Goal: Information Seeking & Learning: Understand process/instructions

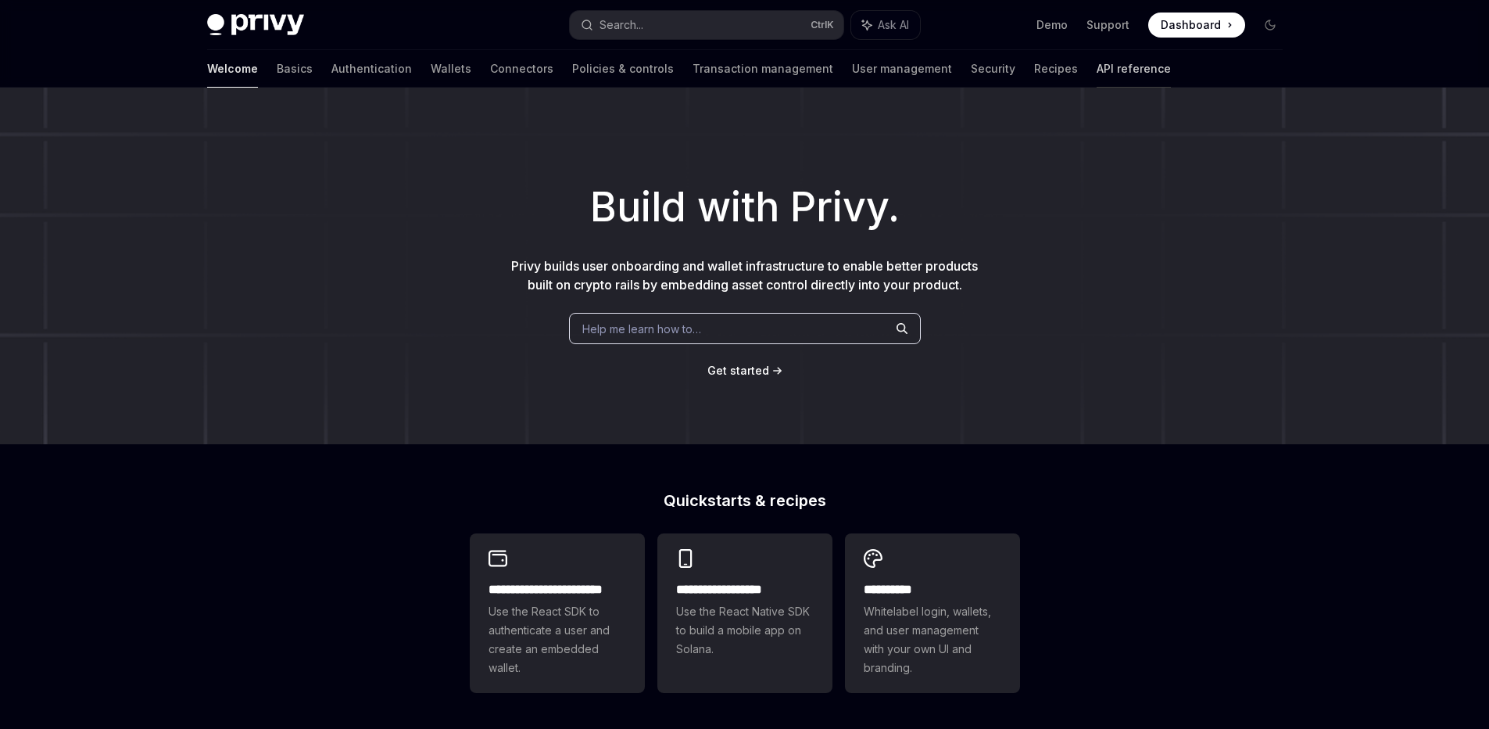
click at [1097, 66] on link "API reference" at bounding box center [1134, 69] width 74 height 38
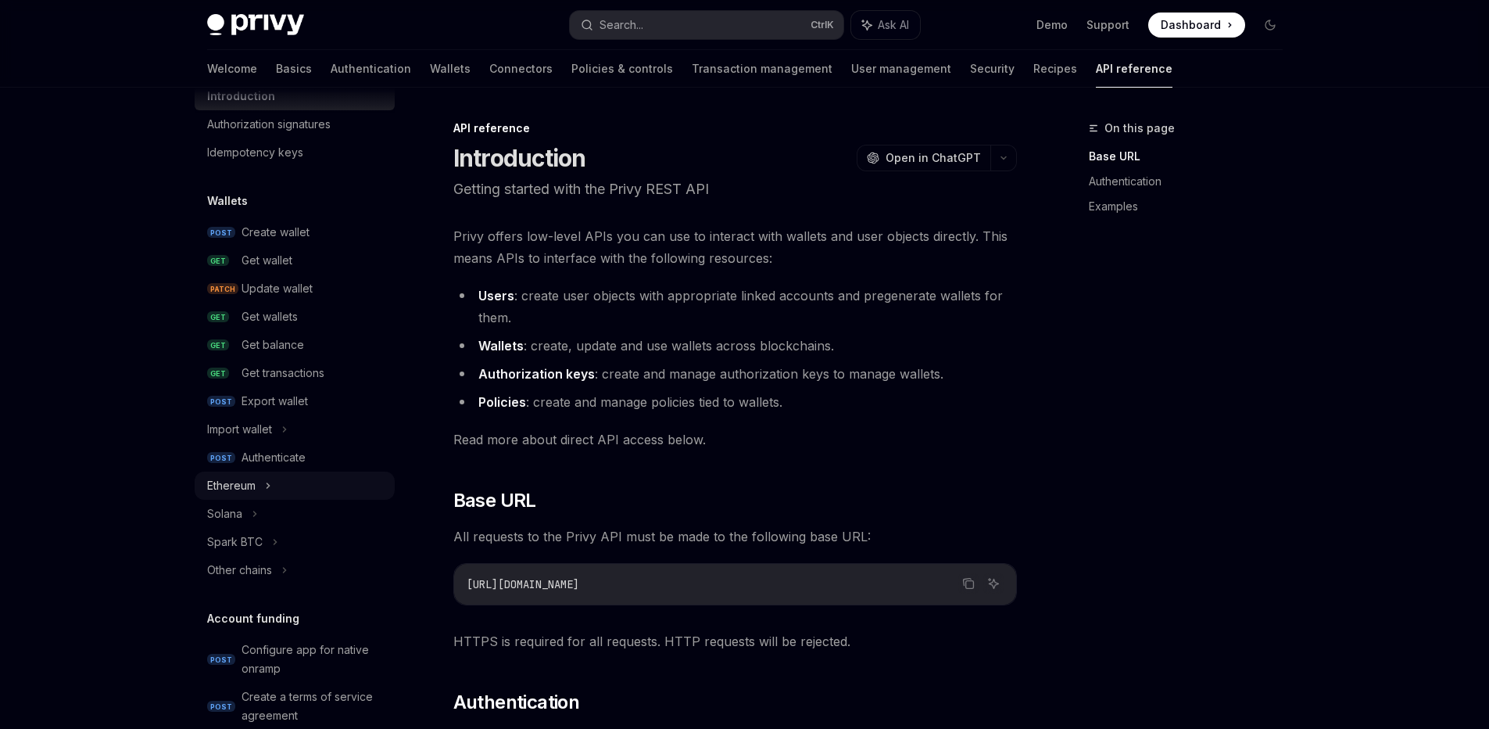
scroll to position [59, 0]
click at [280, 453] on div "Authenticate" at bounding box center [274, 455] width 64 height 19
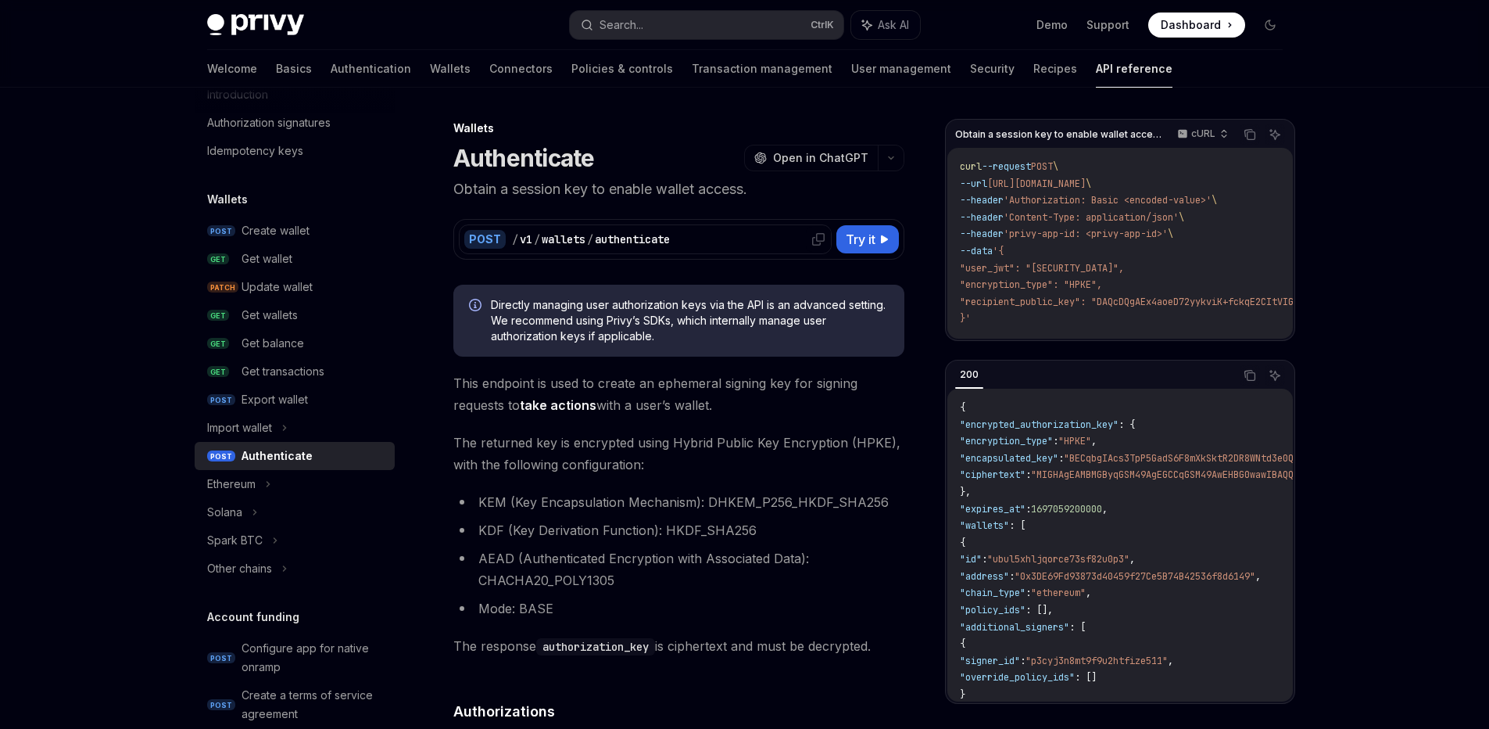
click at [818, 238] on icon at bounding box center [818, 239] width 13 height 13
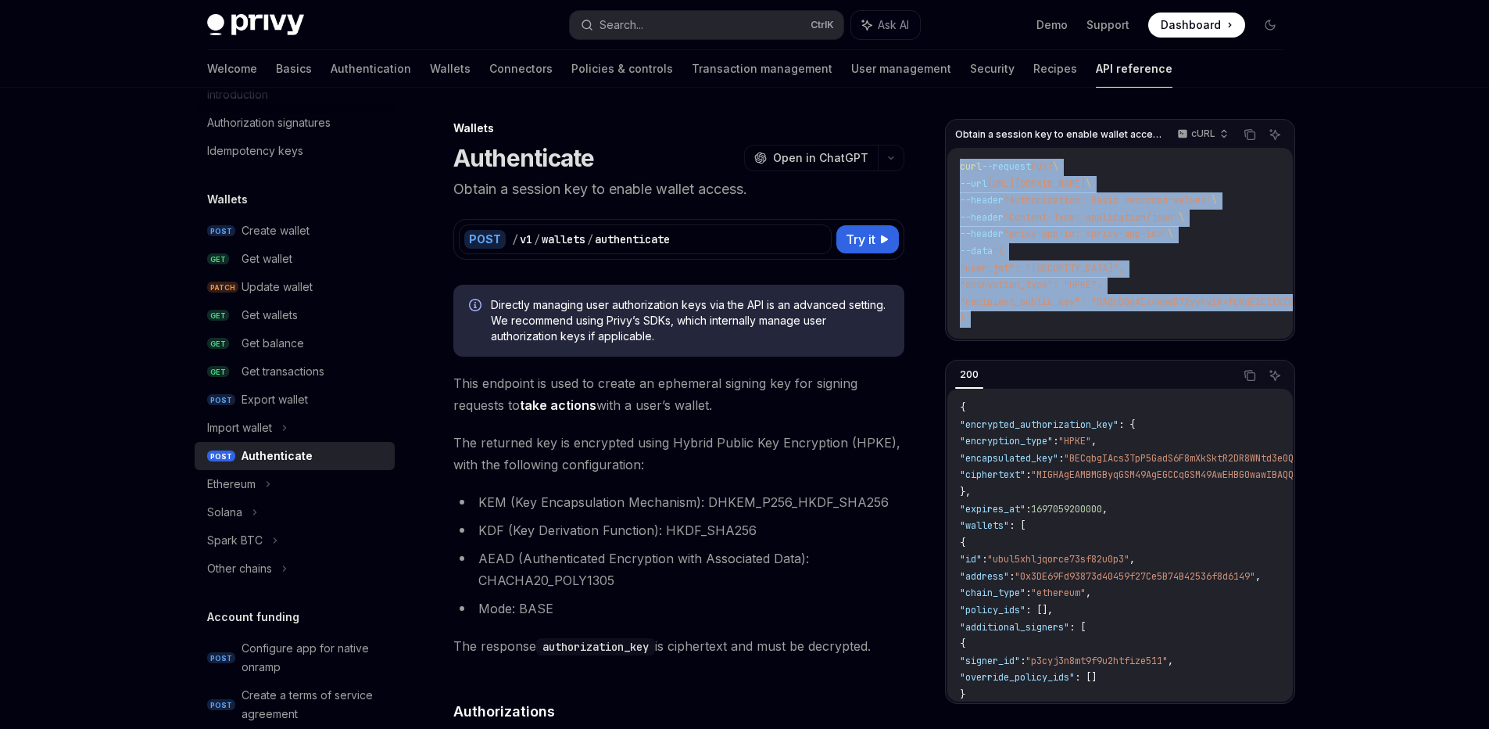
drag, startPoint x: 1029, startPoint y: 320, endPoint x: 933, endPoint y: 168, distance: 179.6
copy code "curl --request POST \ --url [URL][DOMAIN_NAME] \ --header 'Authorization: Basic…"
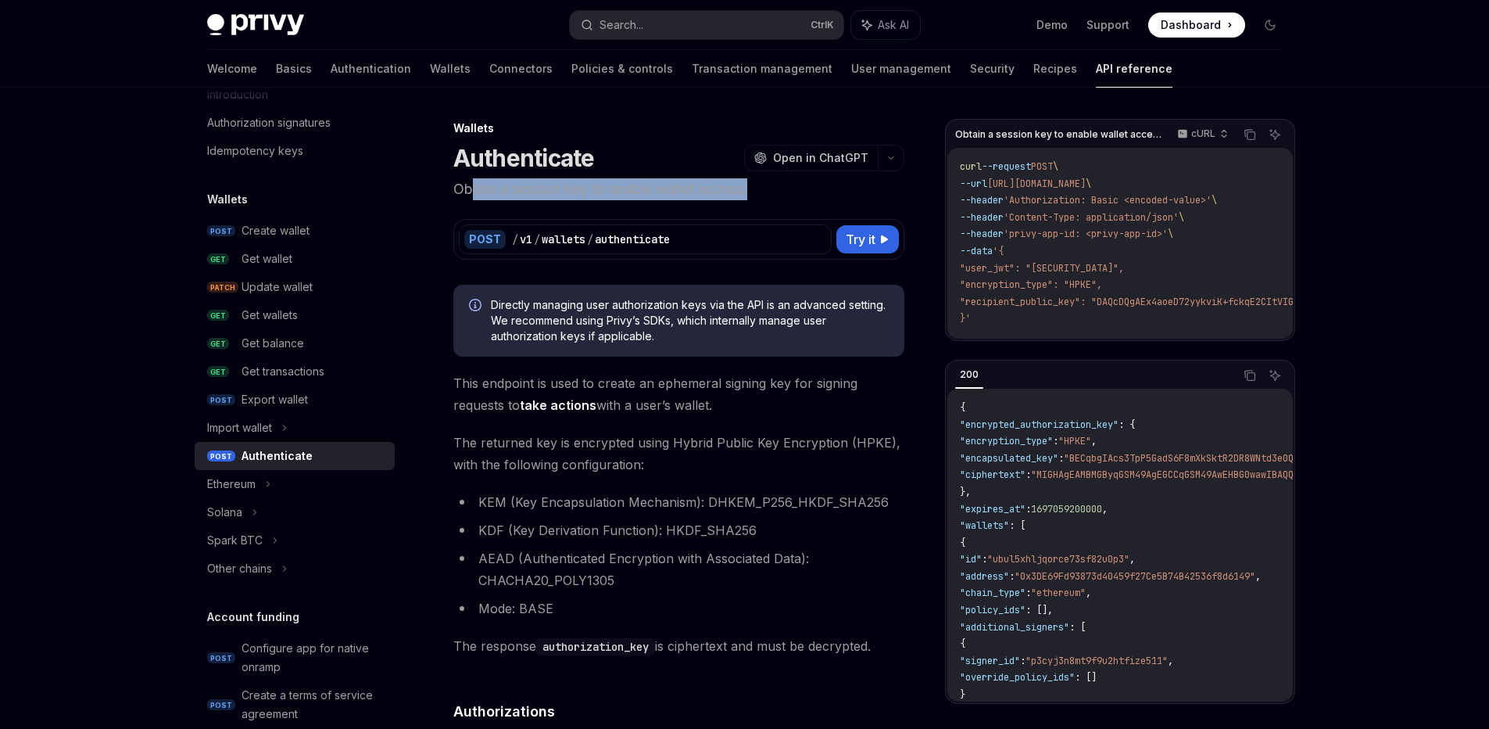
drag, startPoint x: 469, startPoint y: 192, endPoint x: 809, endPoint y: 188, distance: 340.0
click at [809, 188] on p "Obtain a session key to enable wallet access." at bounding box center [678, 189] width 451 height 22
click at [818, 190] on p "Obtain a session key to enable wallet access." at bounding box center [678, 189] width 451 height 22
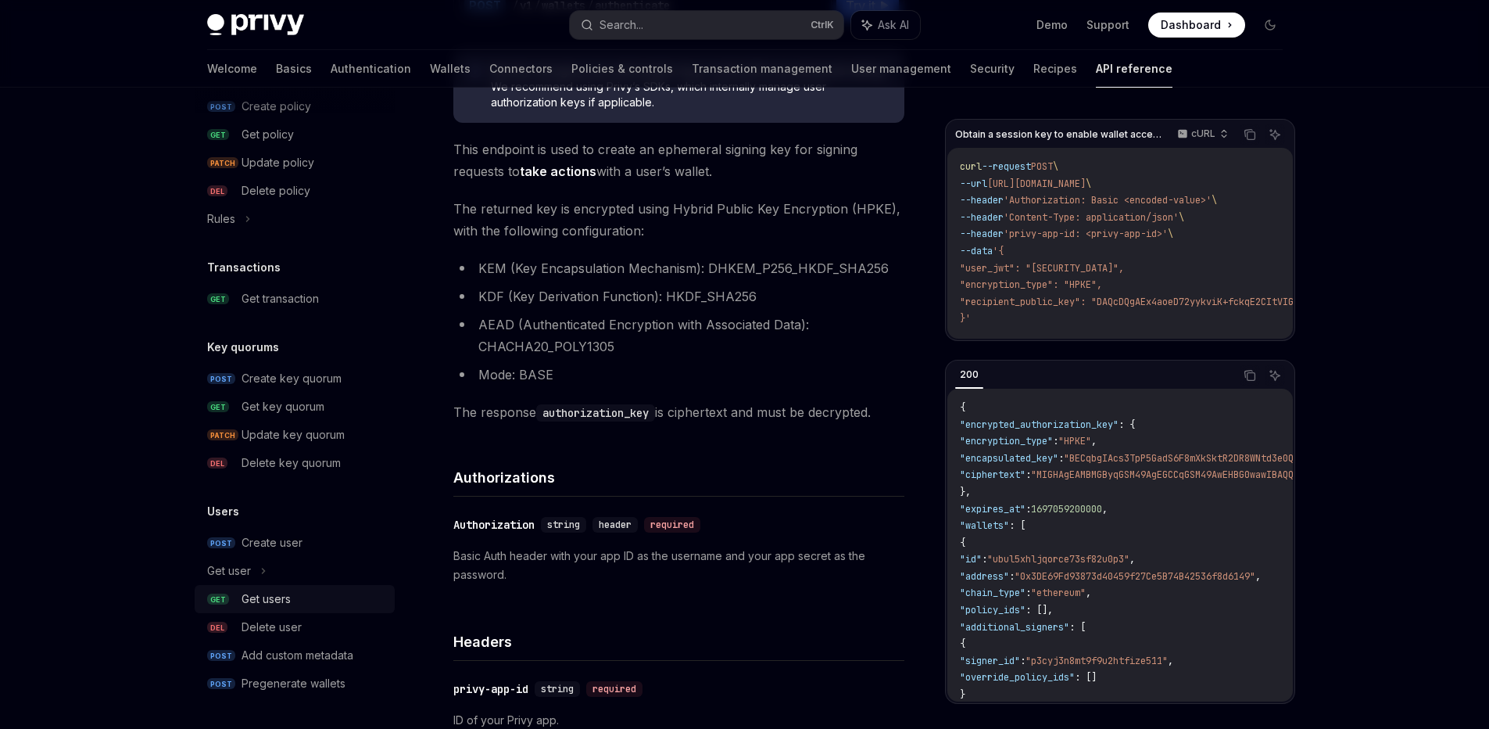
scroll to position [234, 0]
click at [292, 538] on div "Create user" at bounding box center [272, 542] width 61 height 19
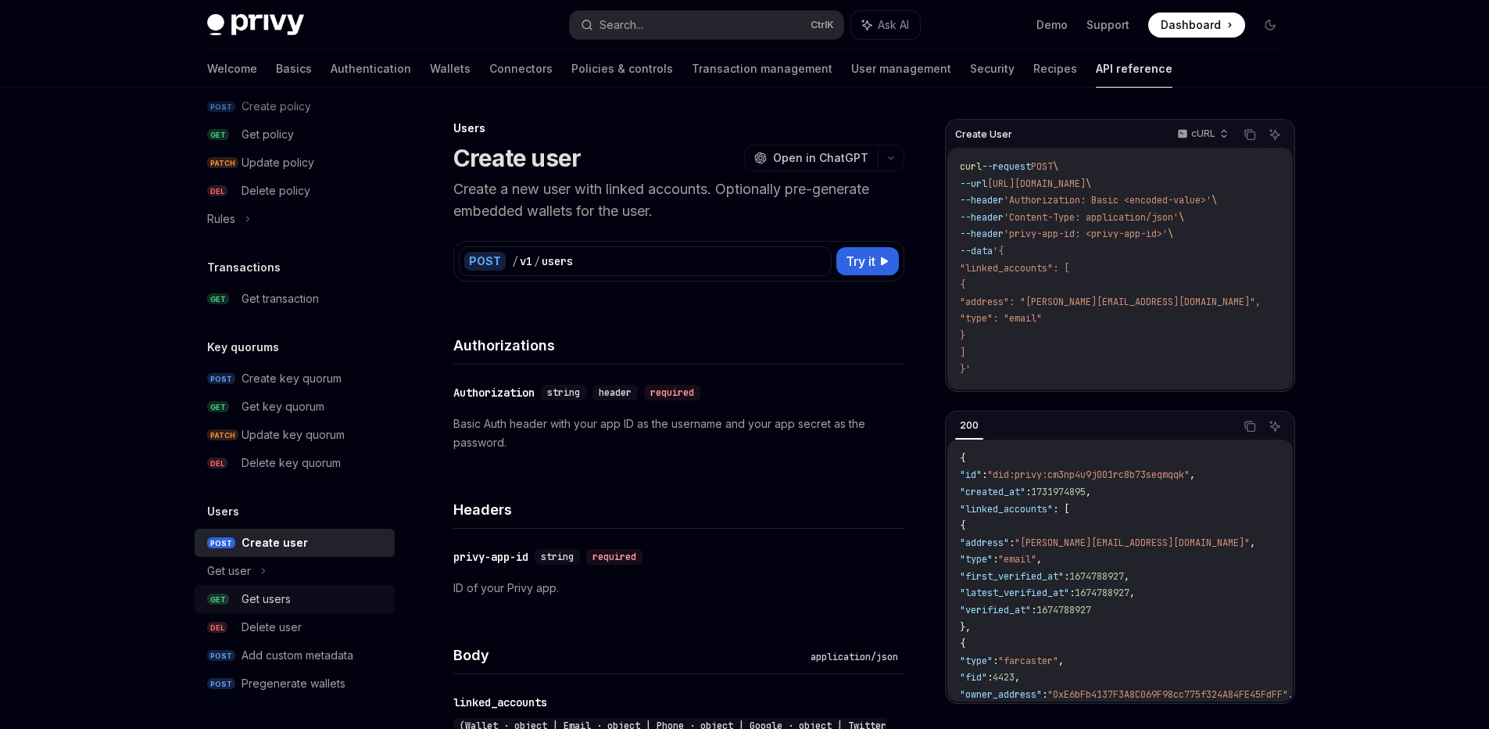
click at [281, 596] on div "Get users" at bounding box center [266, 598] width 49 height 19
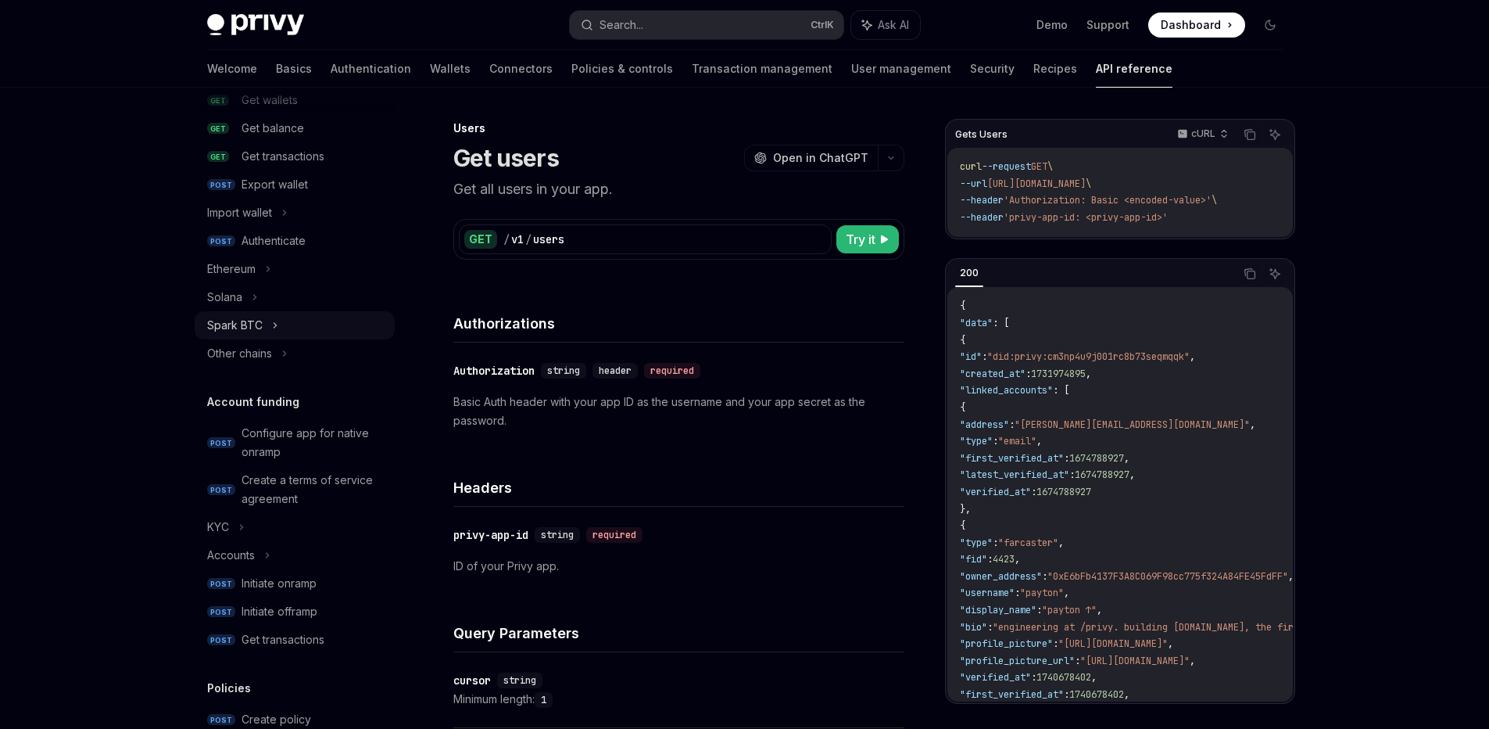
scroll to position [113, 0]
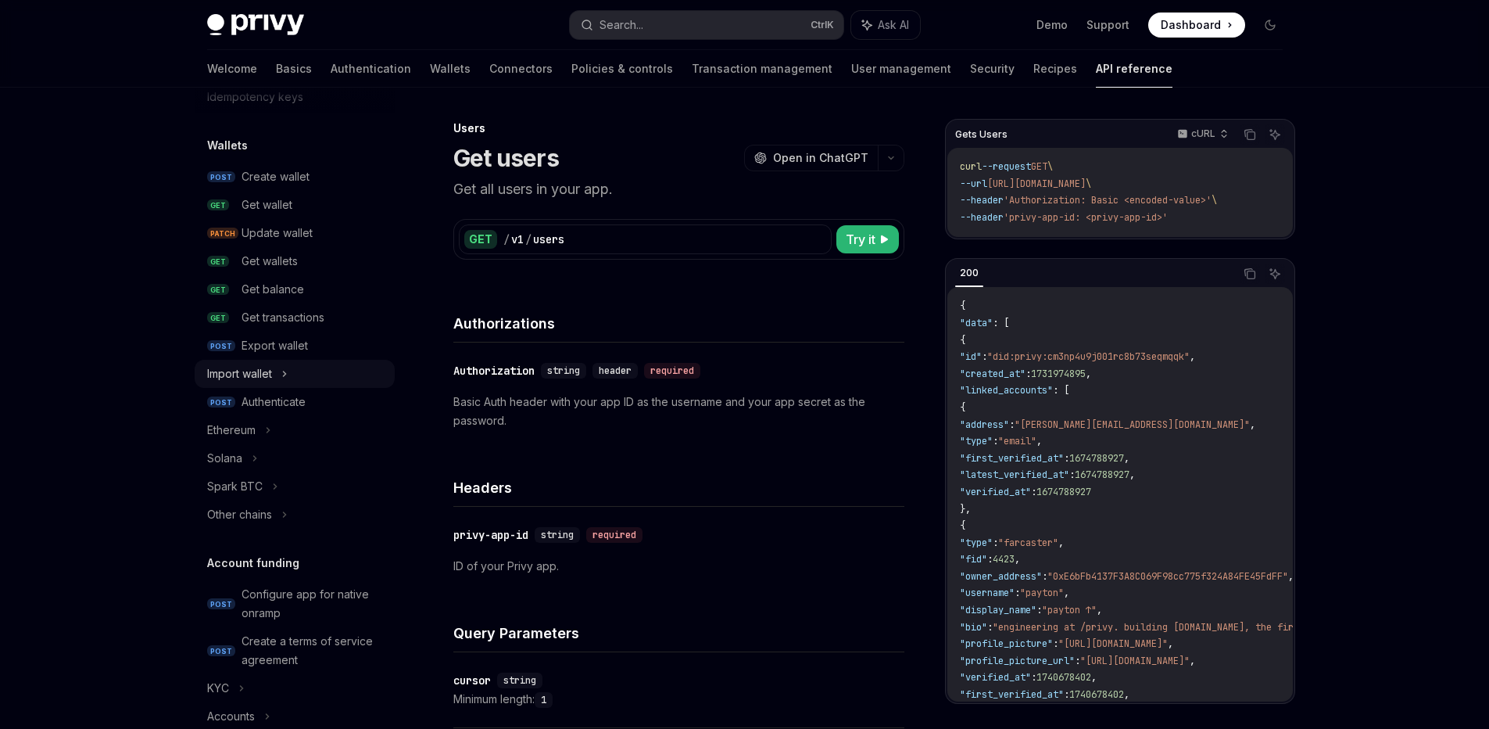
click at [283, 371] on icon at bounding box center [284, 373] width 6 height 19
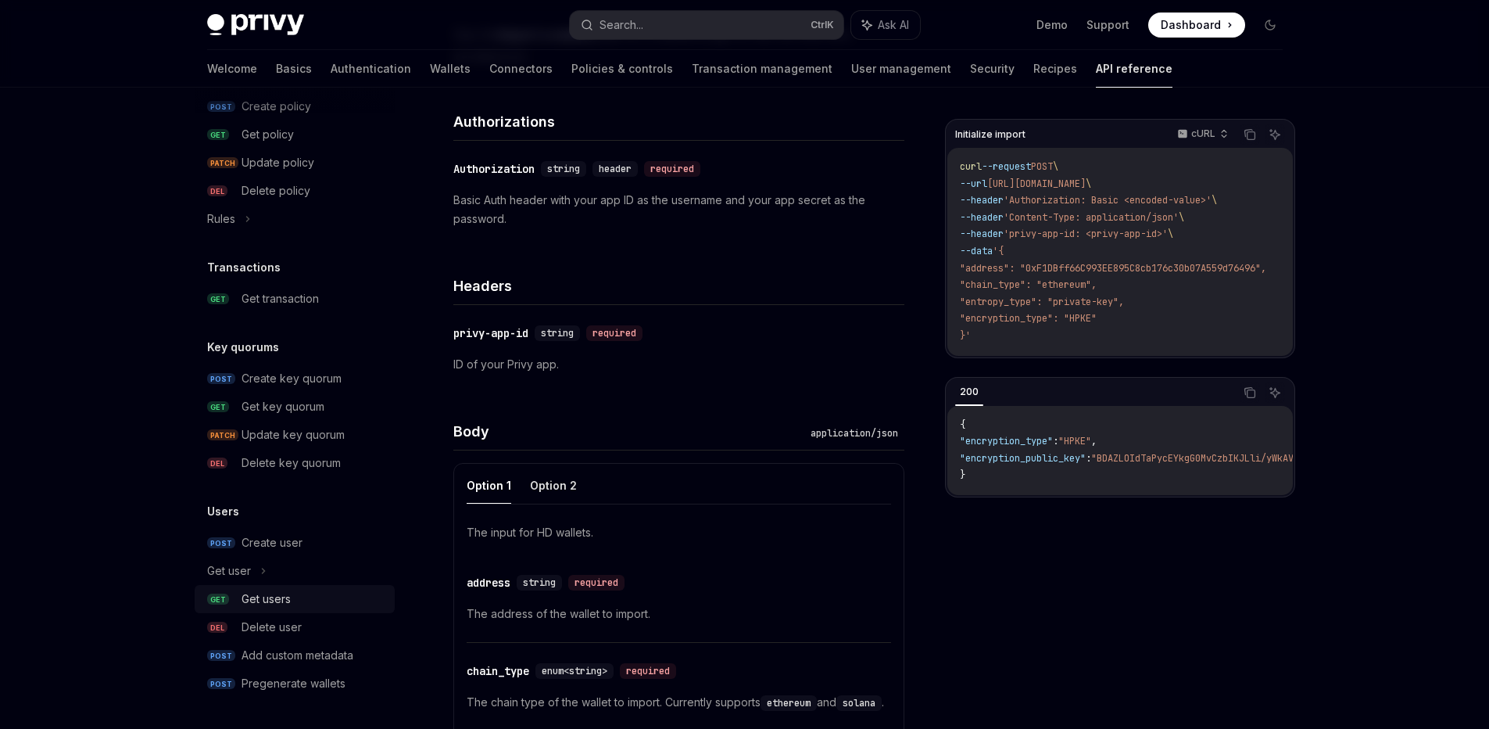
scroll to position [328, 0]
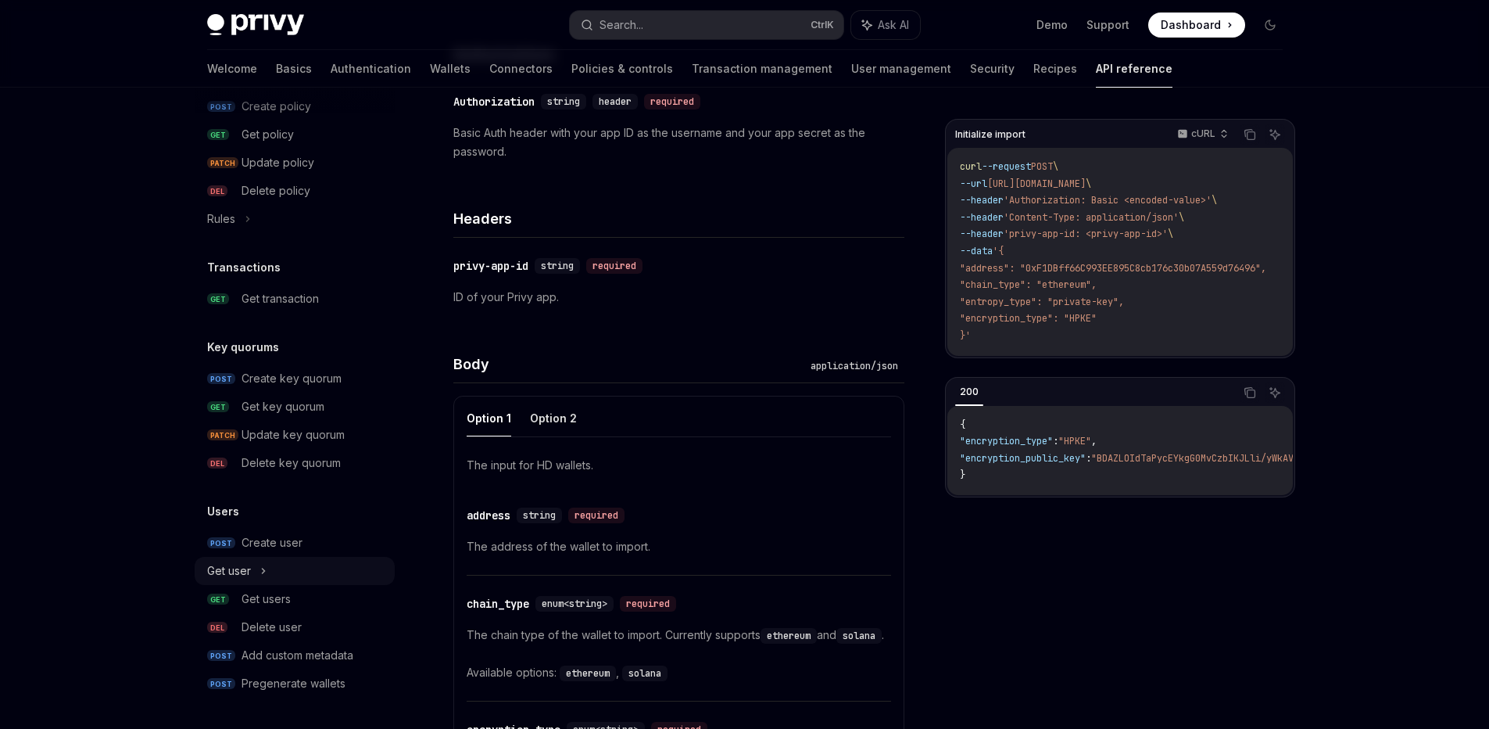
click at [259, 564] on div "Get user" at bounding box center [295, 571] width 200 height 28
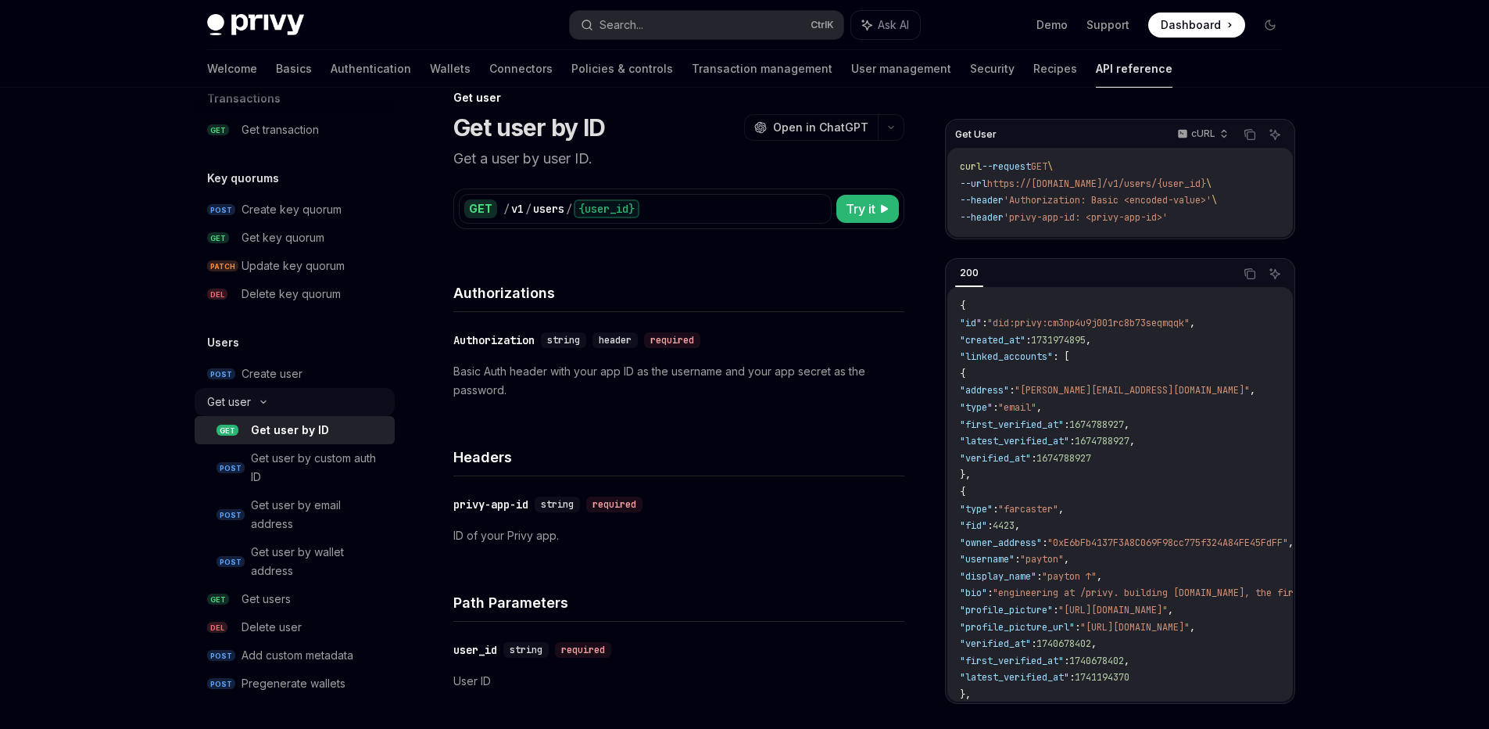
scroll to position [47, 0]
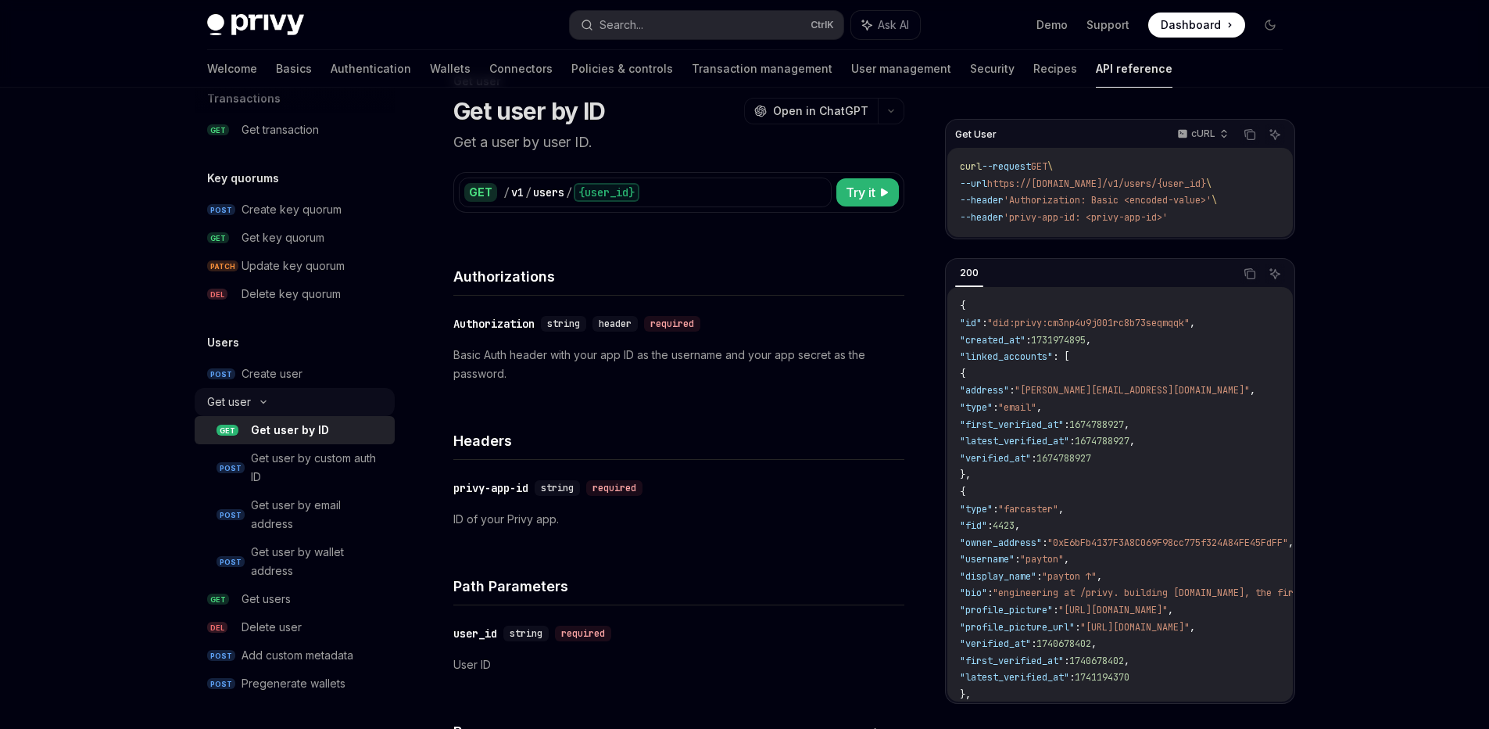
click at [260, 405] on div "Get user" at bounding box center [295, 402] width 200 height 28
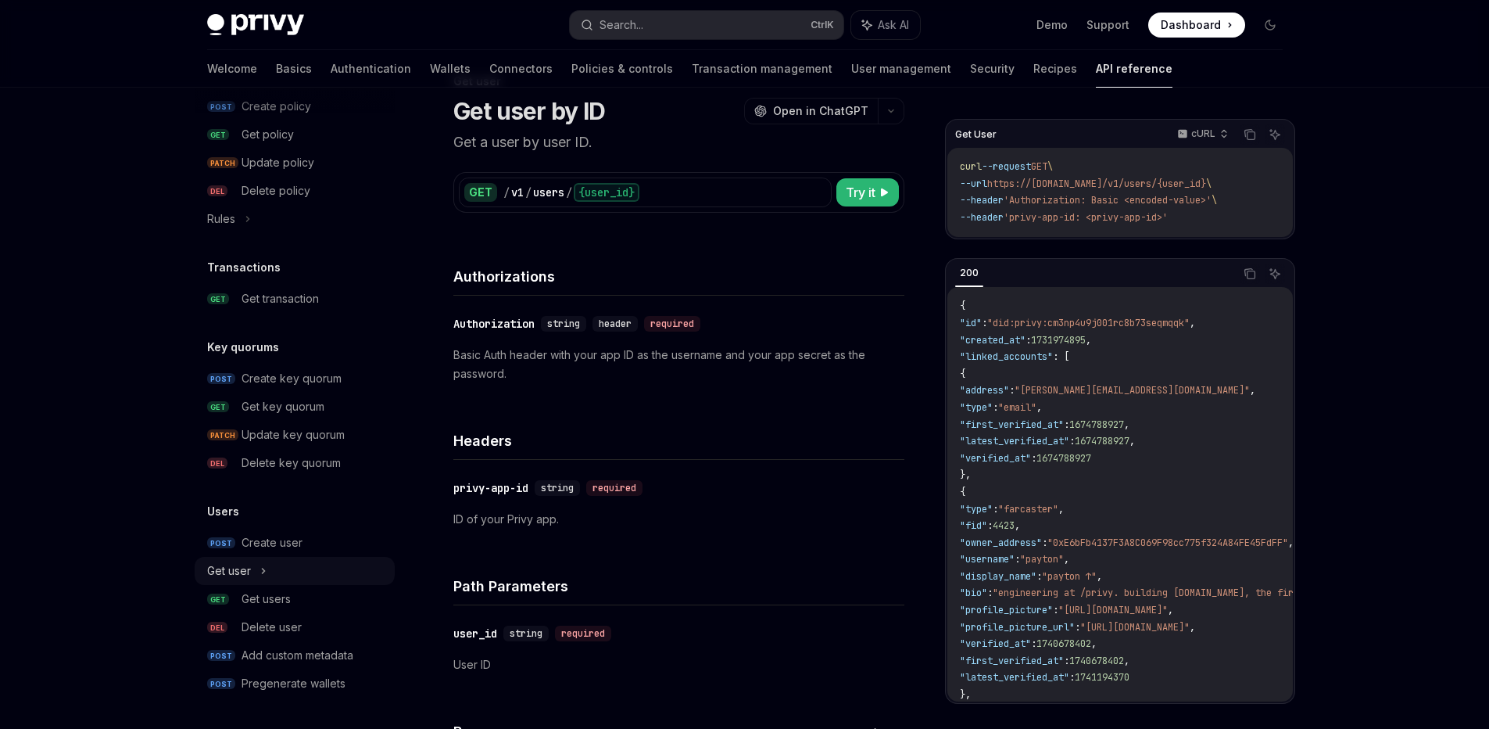
scroll to position [943, 0]
click at [263, 576] on icon at bounding box center [263, 570] width 6 height 19
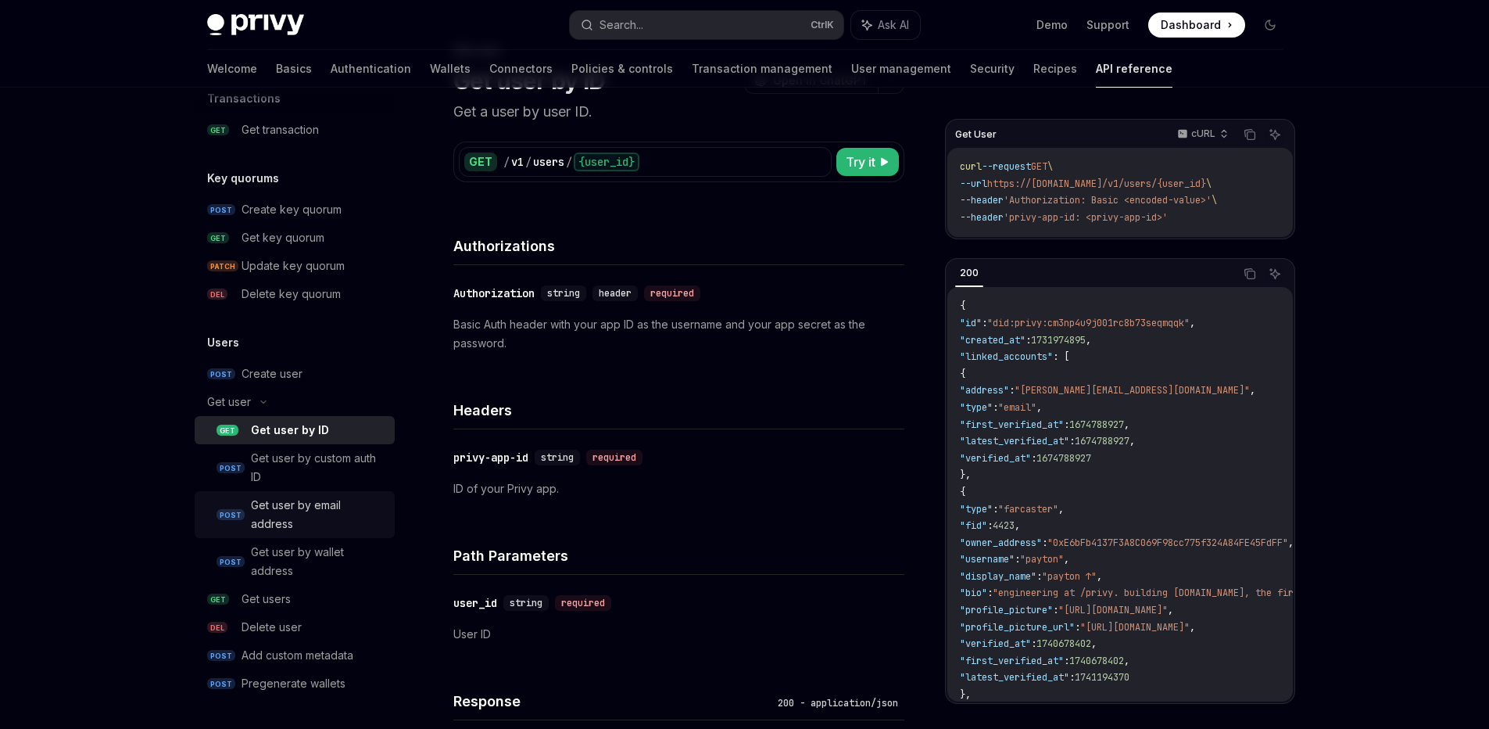
scroll to position [94, 0]
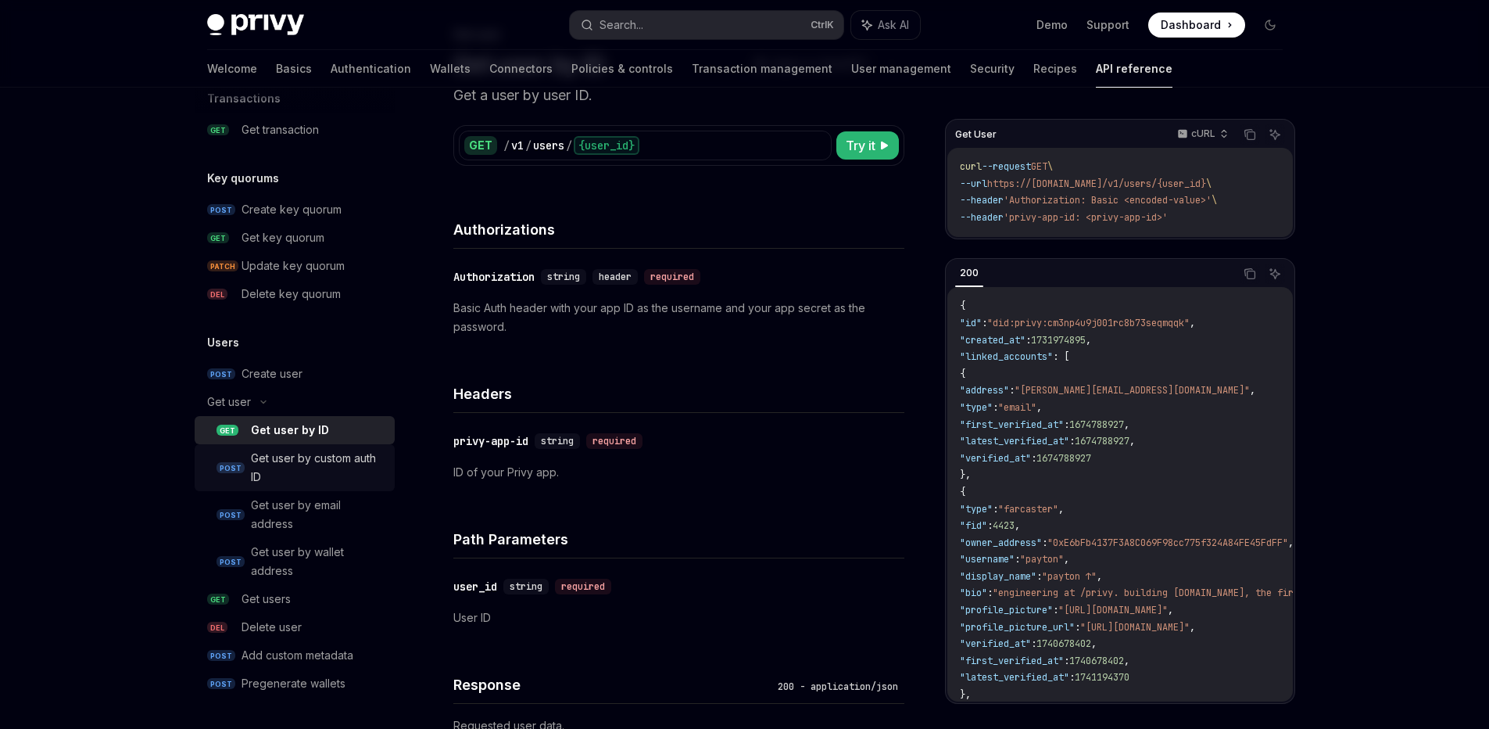
click at [289, 457] on div "Get user by custom auth ID" at bounding box center [318, 468] width 134 height 38
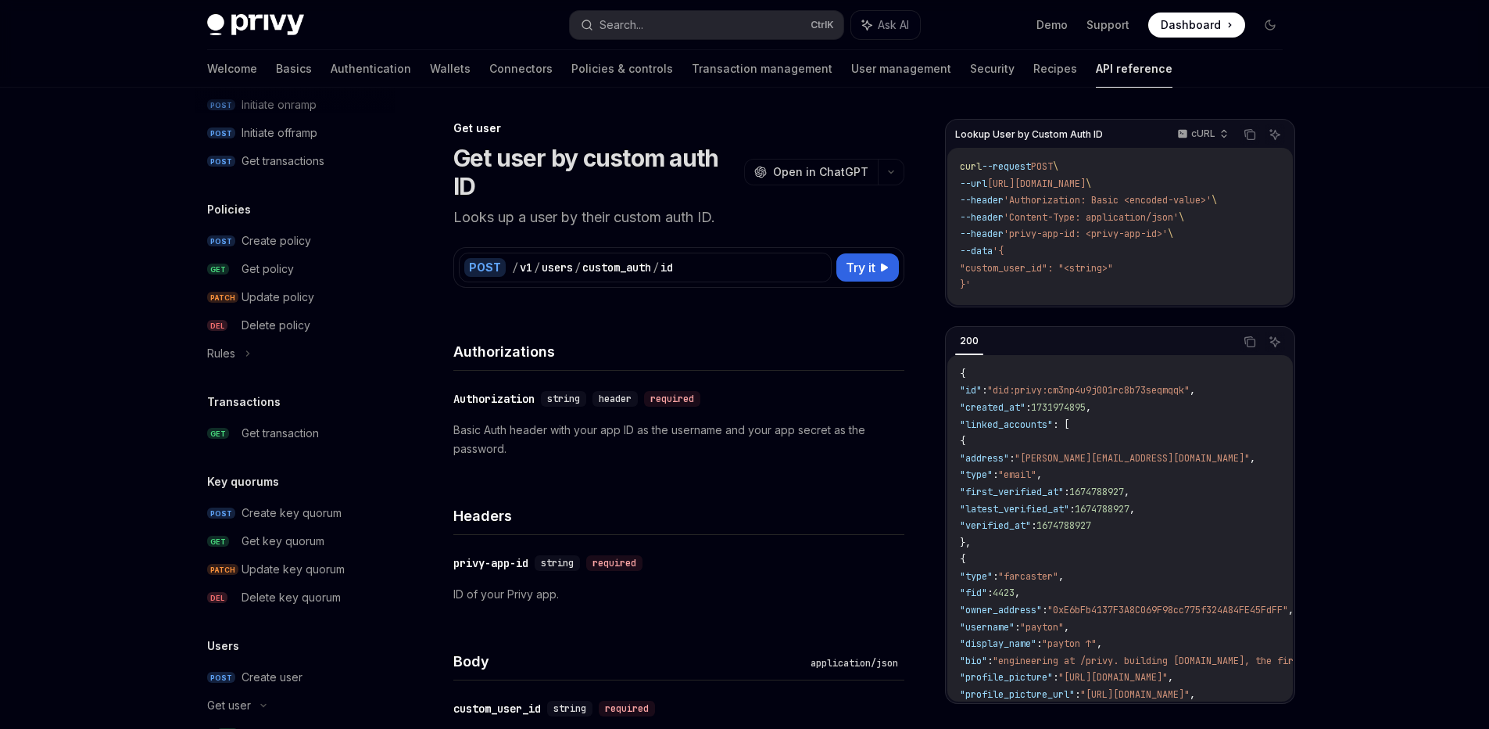
scroll to position [783, 0]
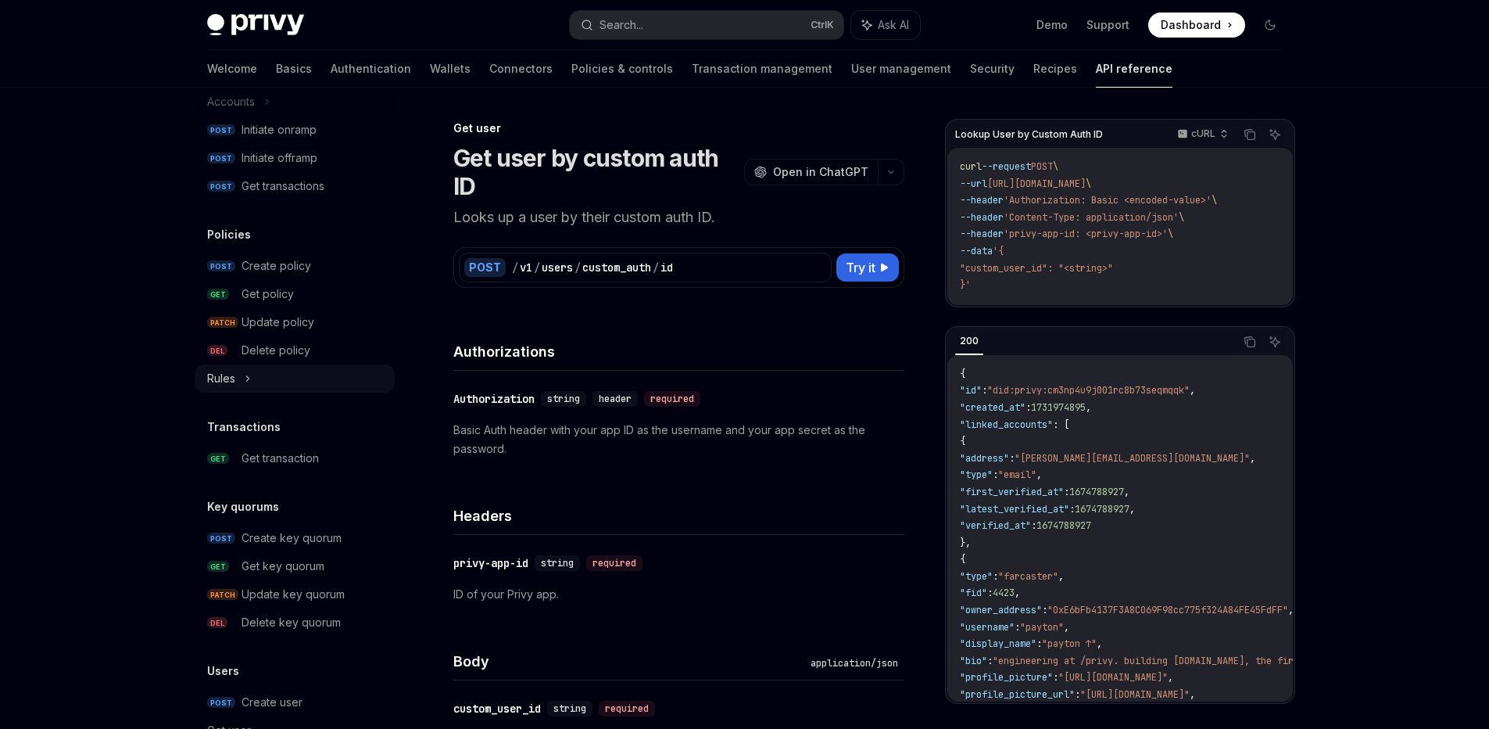
click at [249, 379] on icon at bounding box center [248, 378] width 6 height 19
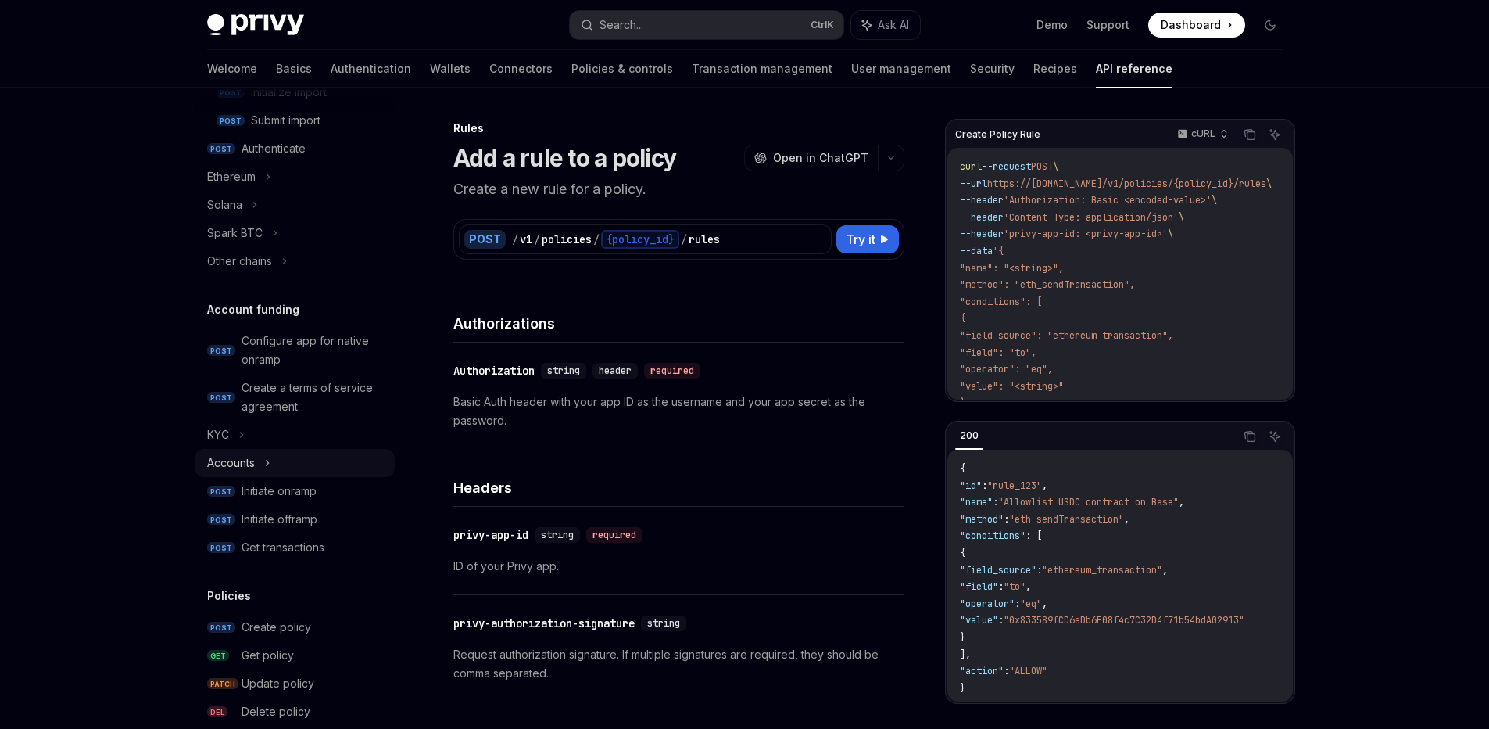
scroll to position [420, 0]
click at [261, 464] on div "Accounts" at bounding box center [295, 465] width 200 height 28
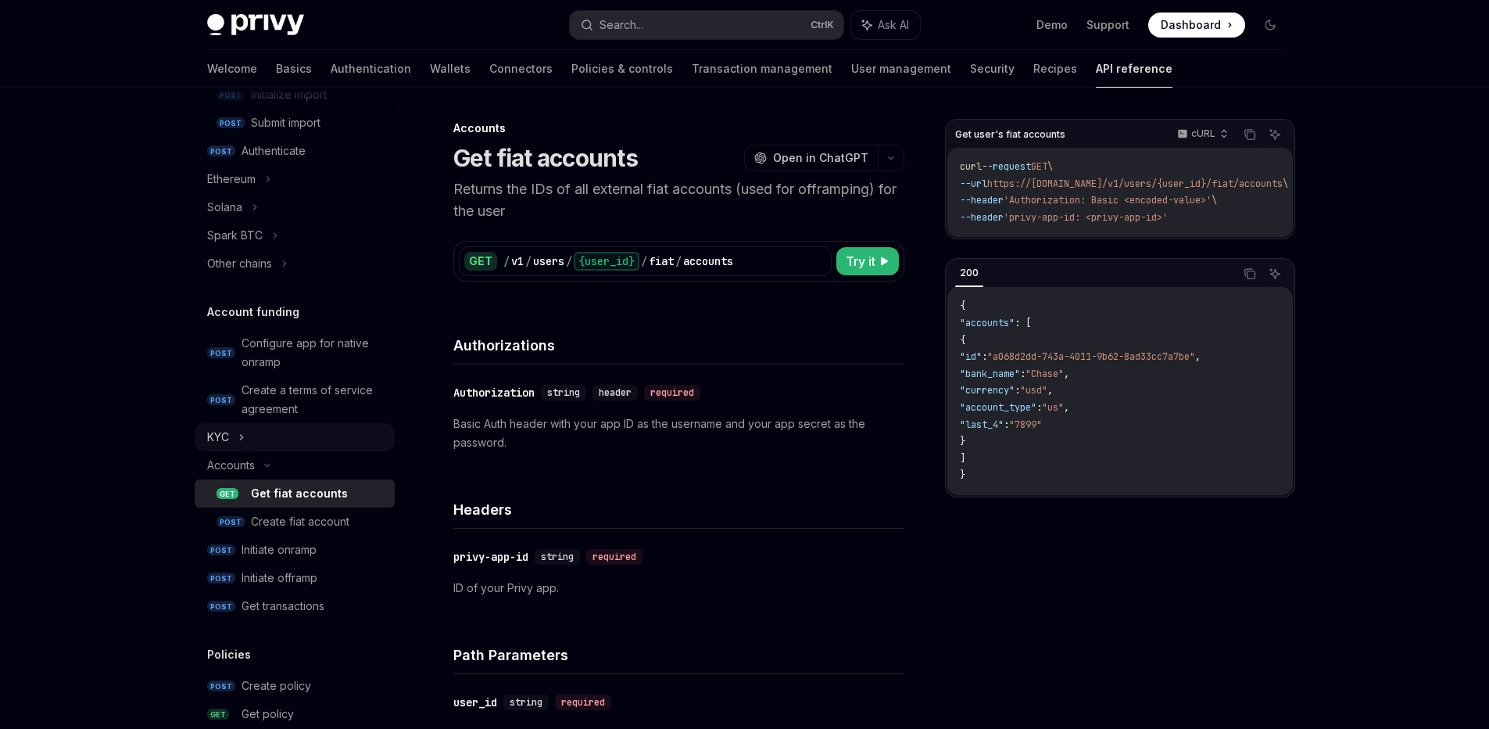
click at [234, 435] on div "KYC" at bounding box center [295, 437] width 200 height 28
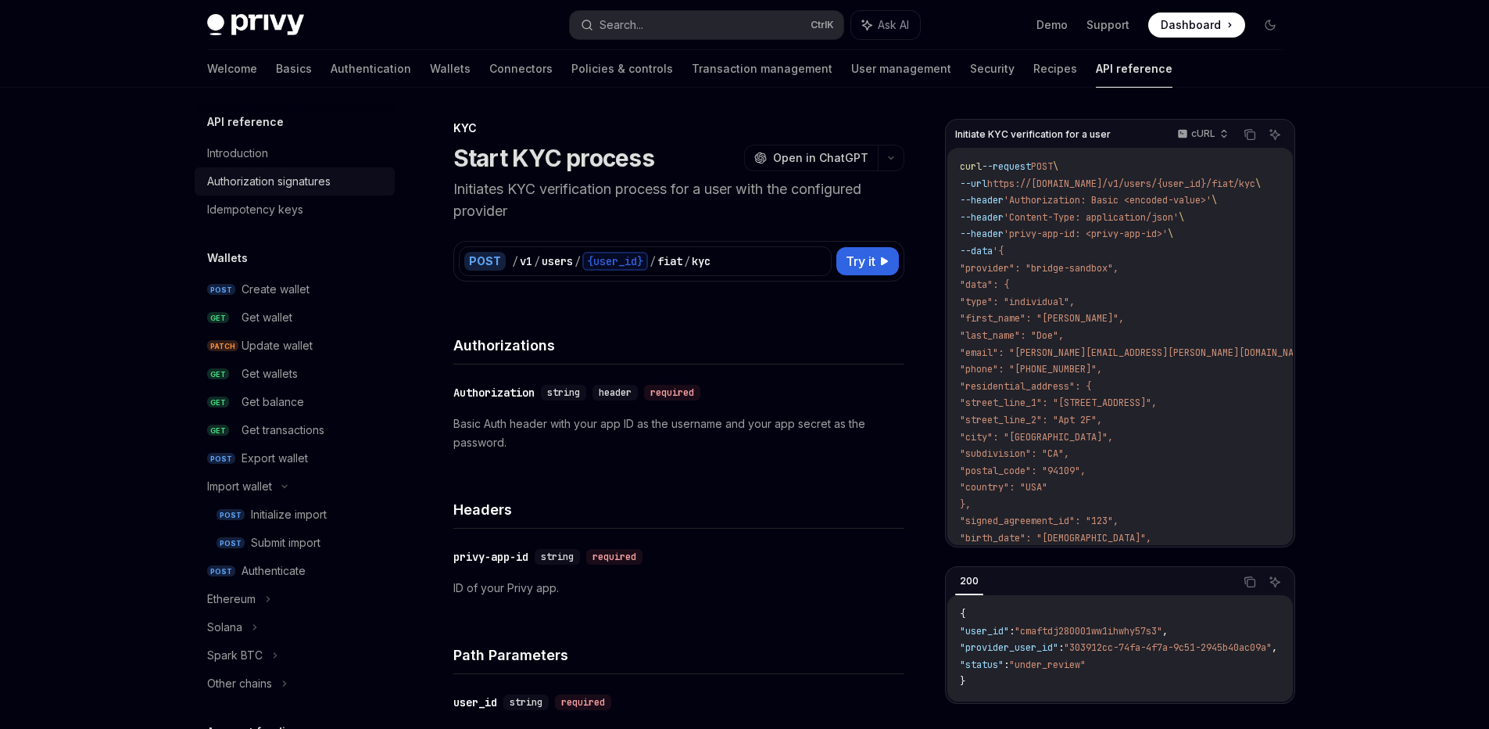
click at [270, 175] on div "Authorization signatures" at bounding box center [269, 181] width 124 height 19
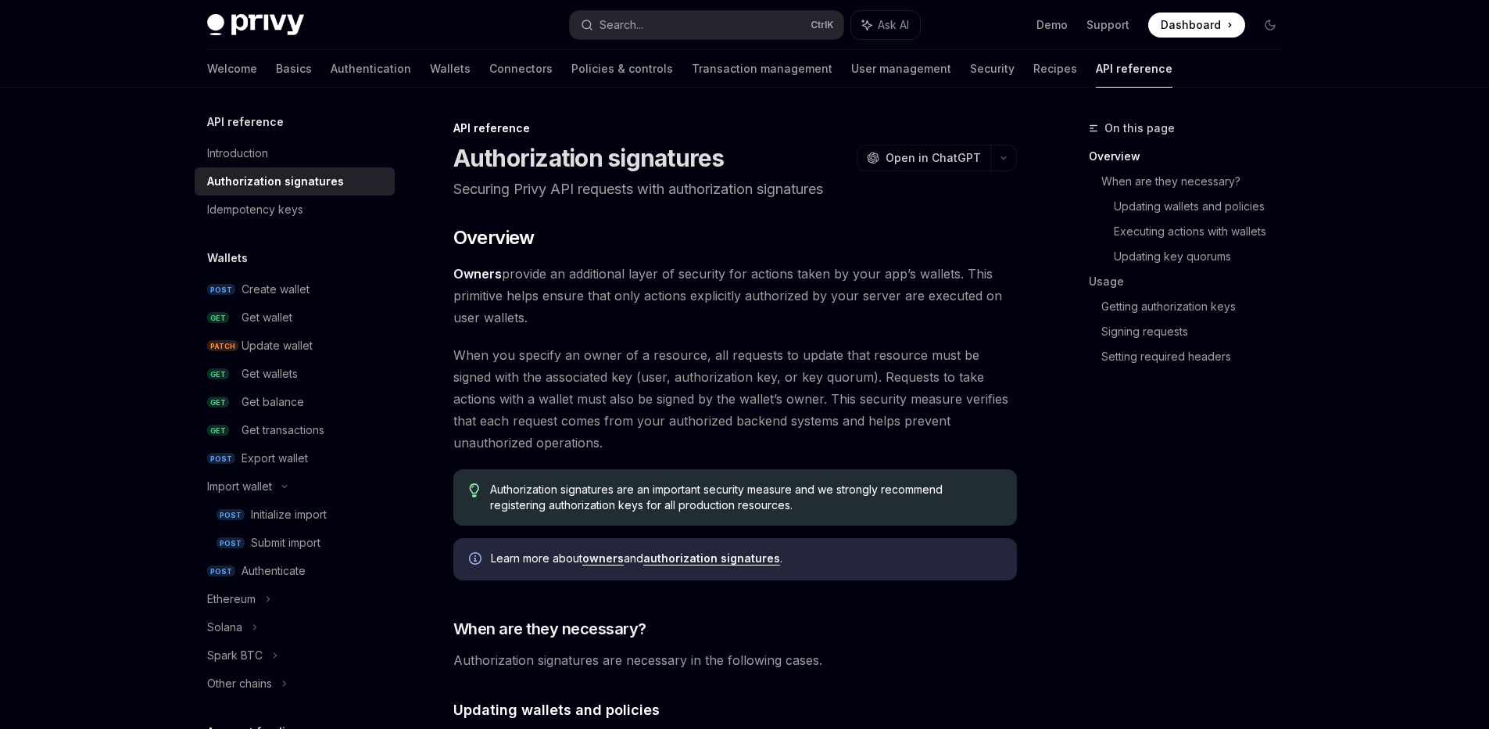
click at [642, 175] on header "API reference Authorization signatures OpenAI Open in ChatGPT Securing Privy AP…" at bounding box center [735, 160] width 564 height 80
click at [1225, 480] on div "On this page Overview When are they necessary? Updating wallets and policies Ex…" at bounding box center [1177, 424] width 238 height 610
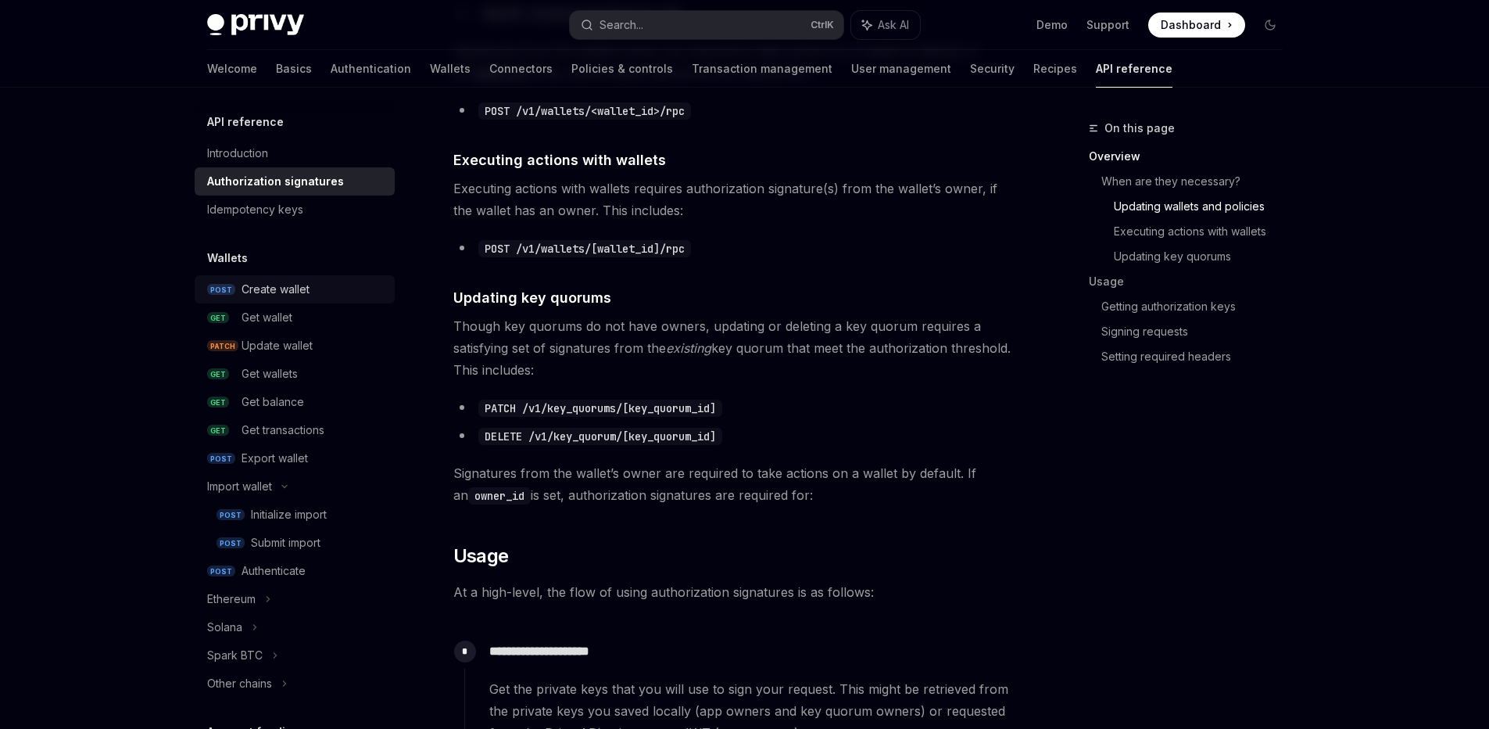
click at [270, 286] on div "Create wallet" at bounding box center [276, 289] width 68 height 19
type textarea "*"
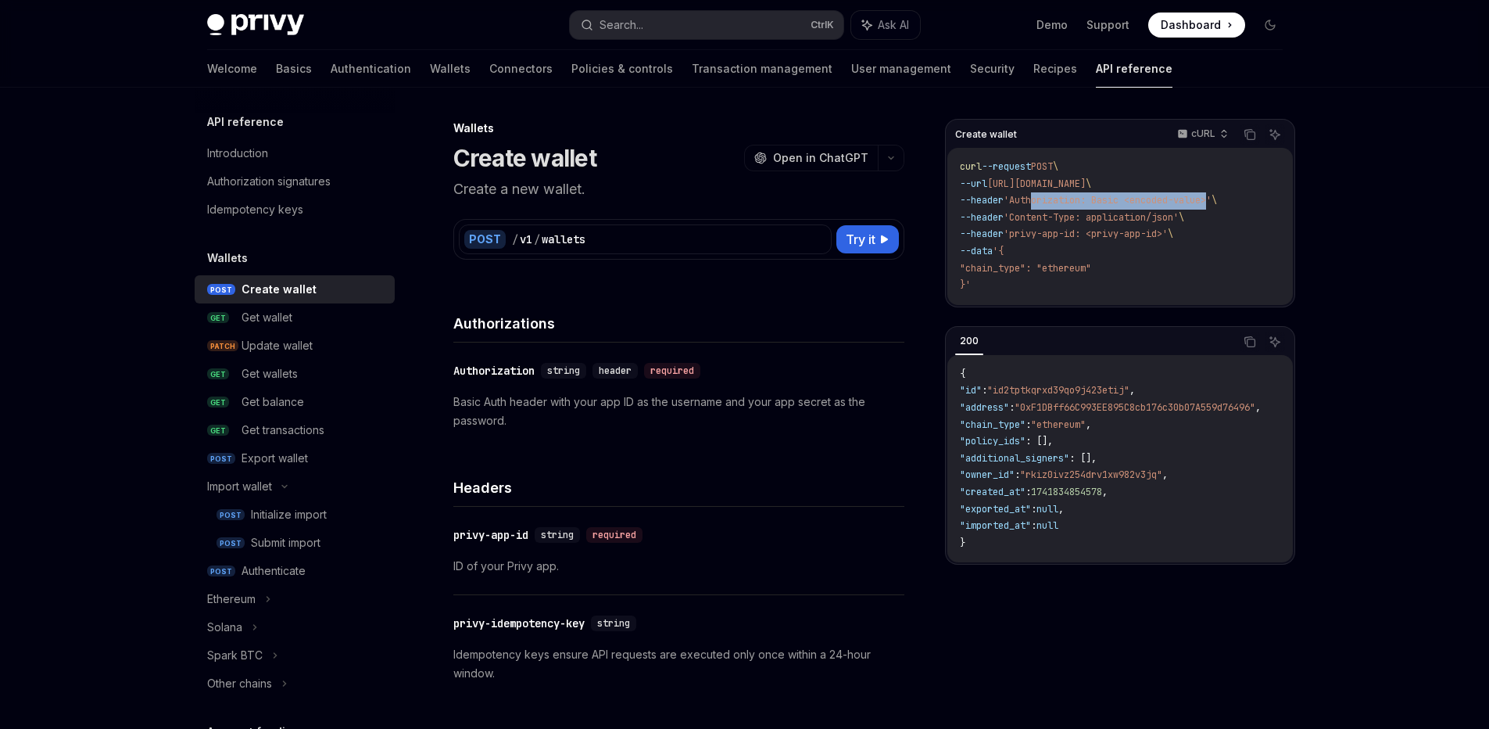
drag, startPoint x: 1041, startPoint y: 201, endPoint x: 1226, endPoint y: 199, distance: 185.3
click at [1212, 199] on span "'Authorization: Basic <encoded-value>'" at bounding box center [1108, 200] width 208 height 13
click at [1264, 200] on code "curl --request POST \ --url [URL][DOMAIN_NAME] \ --header 'Authorization: Basic…" at bounding box center [1120, 226] width 320 height 135
click at [1120, 202] on span "'Authorization: Basic <encoded-value>'" at bounding box center [1108, 200] width 208 height 13
